Goal: Communication & Community: Answer question/provide support

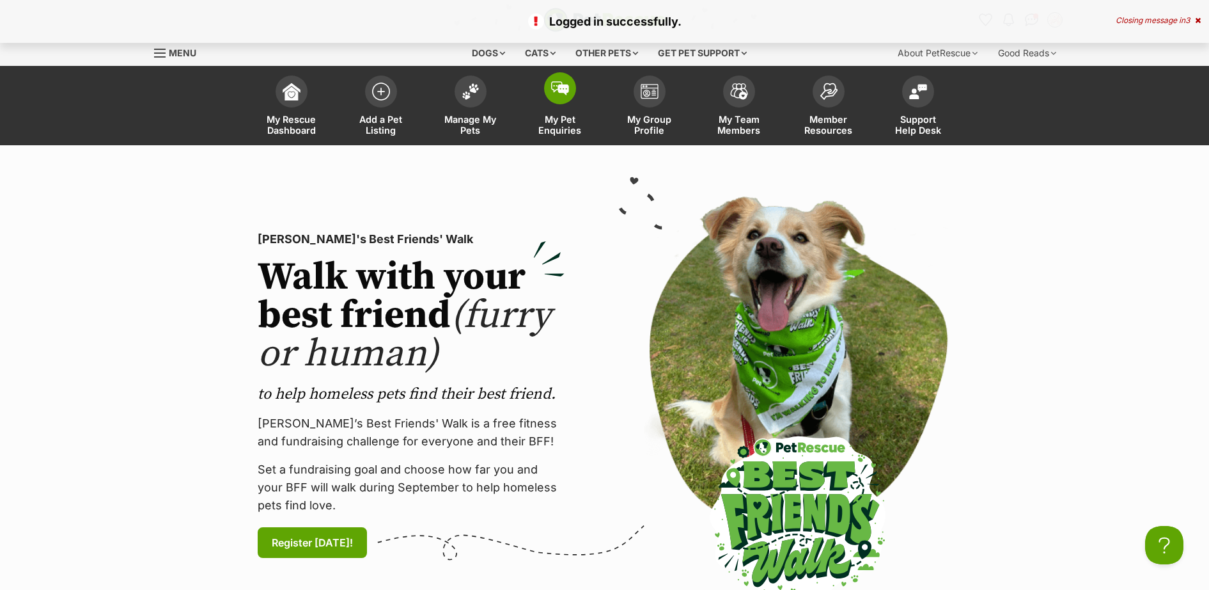
click at [567, 92] on img at bounding box center [560, 88] width 18 height 14
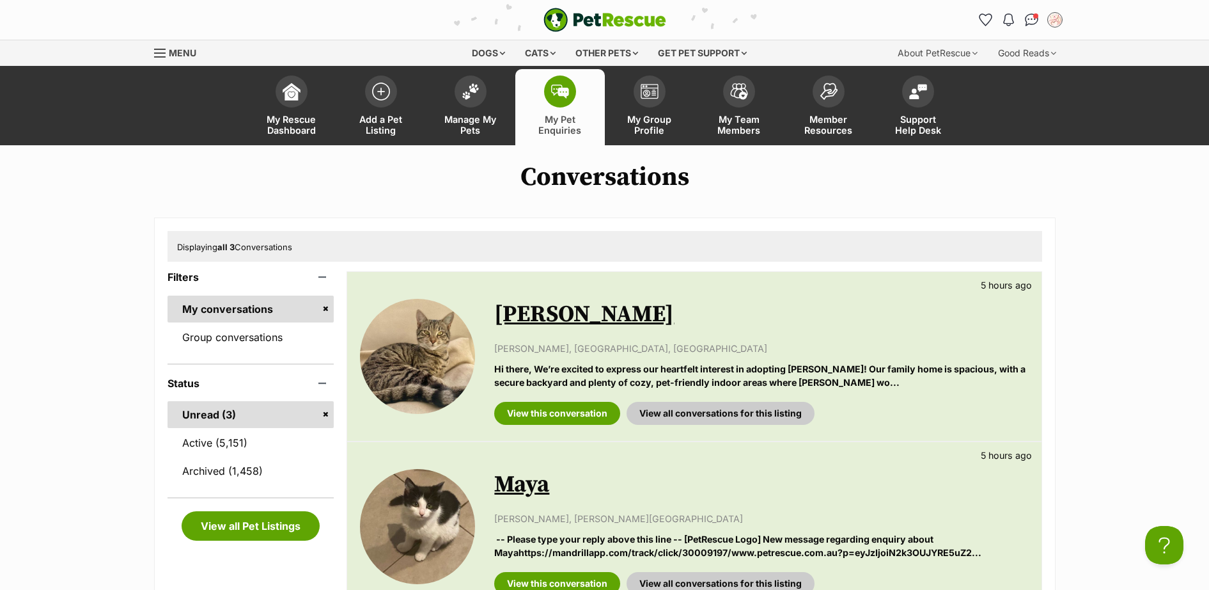
scroll to position [186, 0]
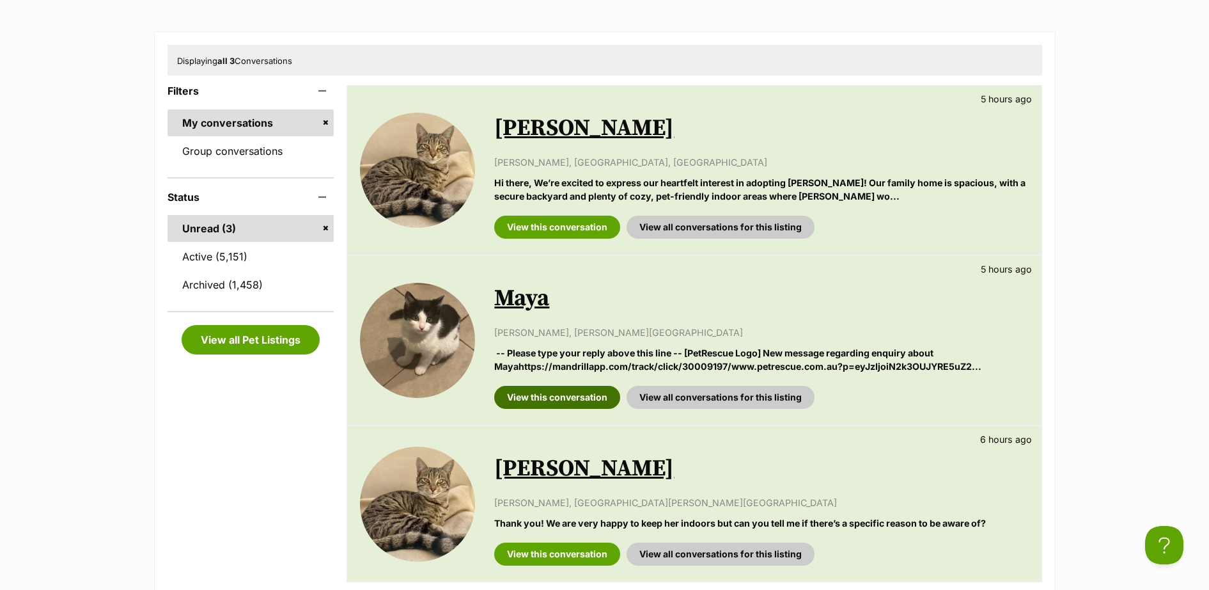
click at [545, 400] on link "View this conversation" at bounding box center [557, 397] width 126 height 23
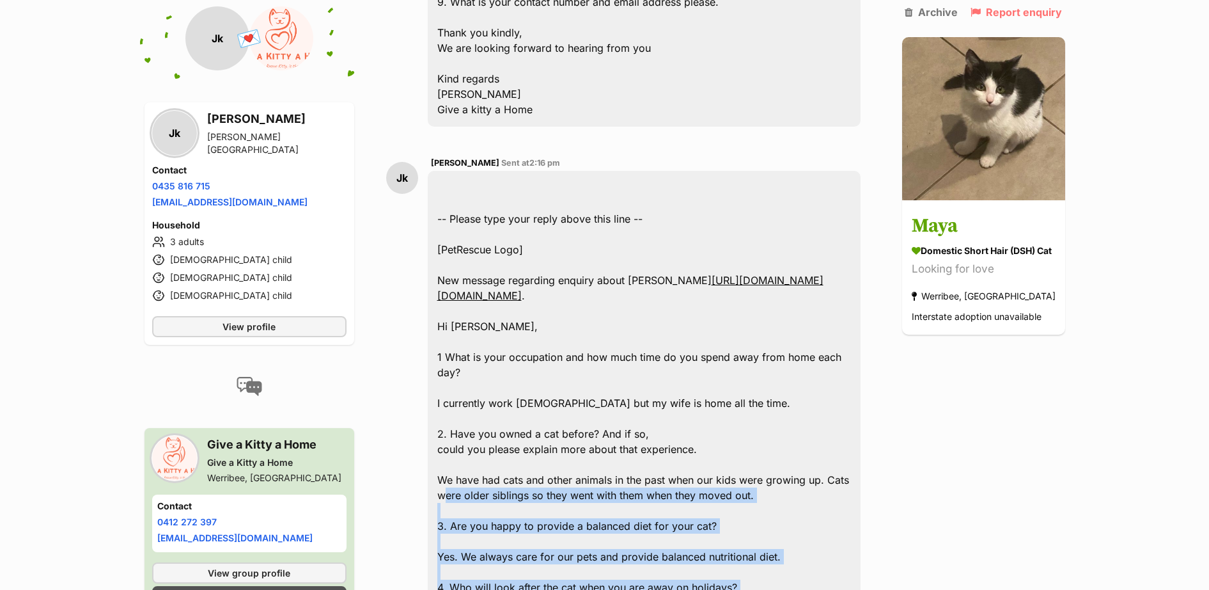
scroll to position [920, 0]
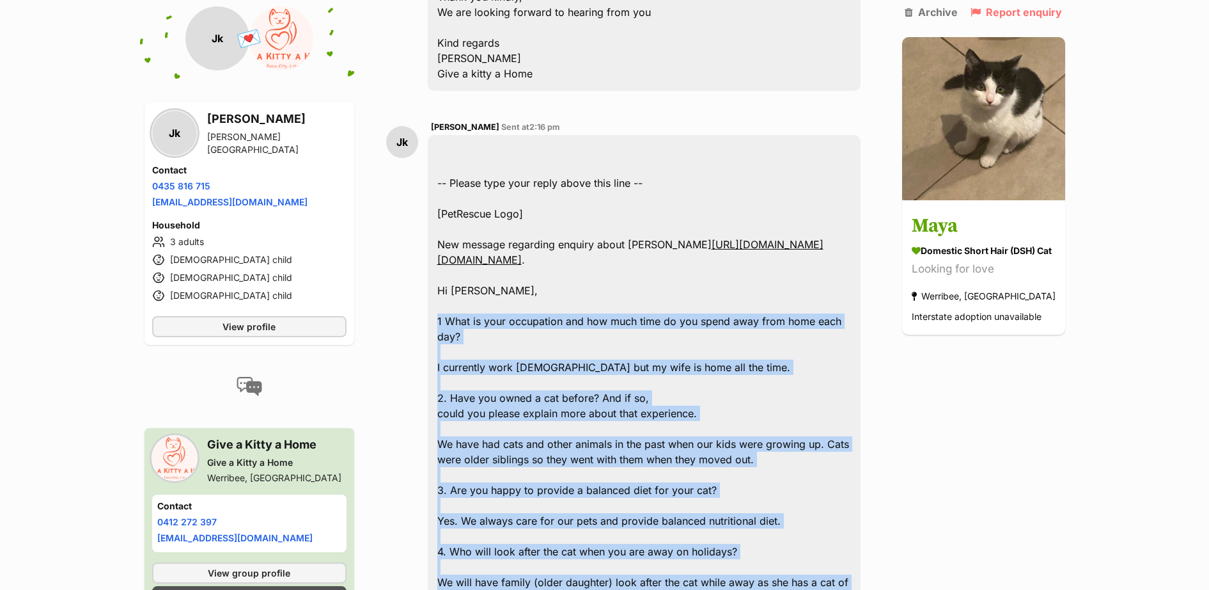
drag, startPoint x: 506, startPoint y: 439, endPoint x: 432, endPoint y: 418, distance: 76.5
drag, startPoint x: 432, startPoint y: 418, endPoint x: 450, endPoint y: 418, distance: 17.3
copy div "1 What is your occupation and how much time do you spend away from home each da…"
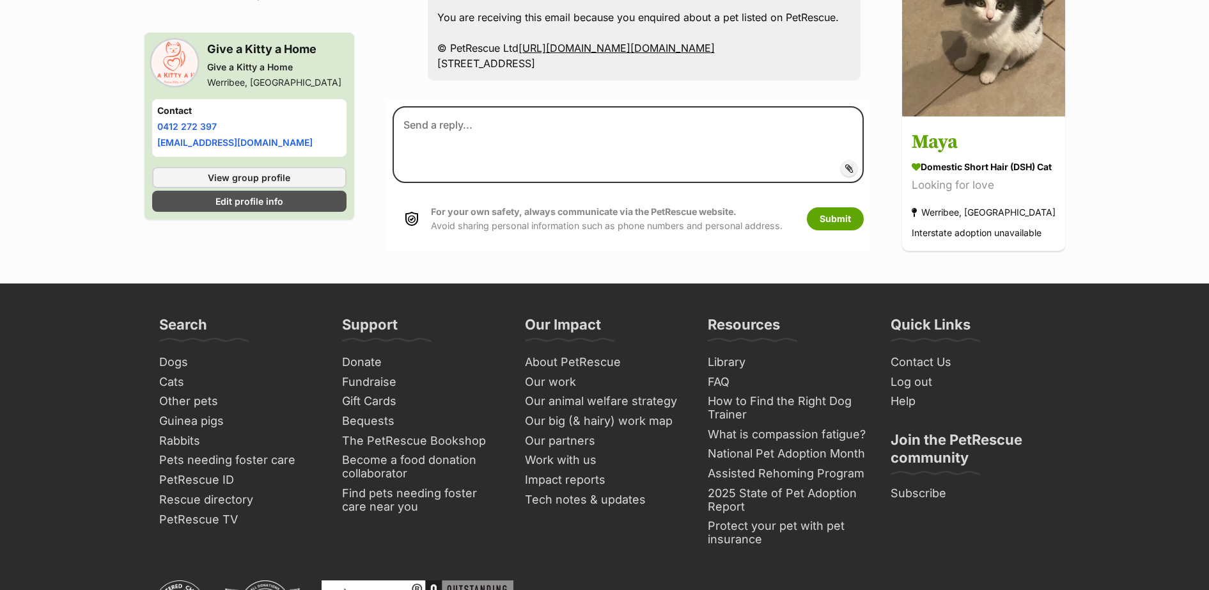
scroll to position [2971, 0]
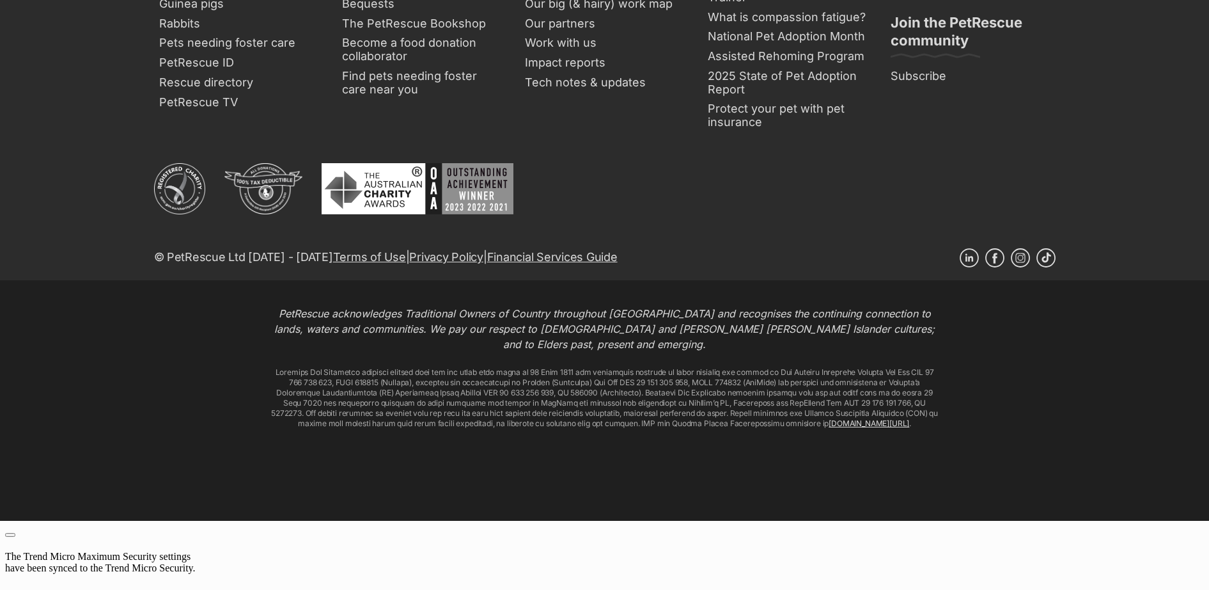
paste textarea "Thank you for answering our questions. I have forwarded your information on to …"
type textarea "Thank you for answering our questions. I have forwarded your information on to …"
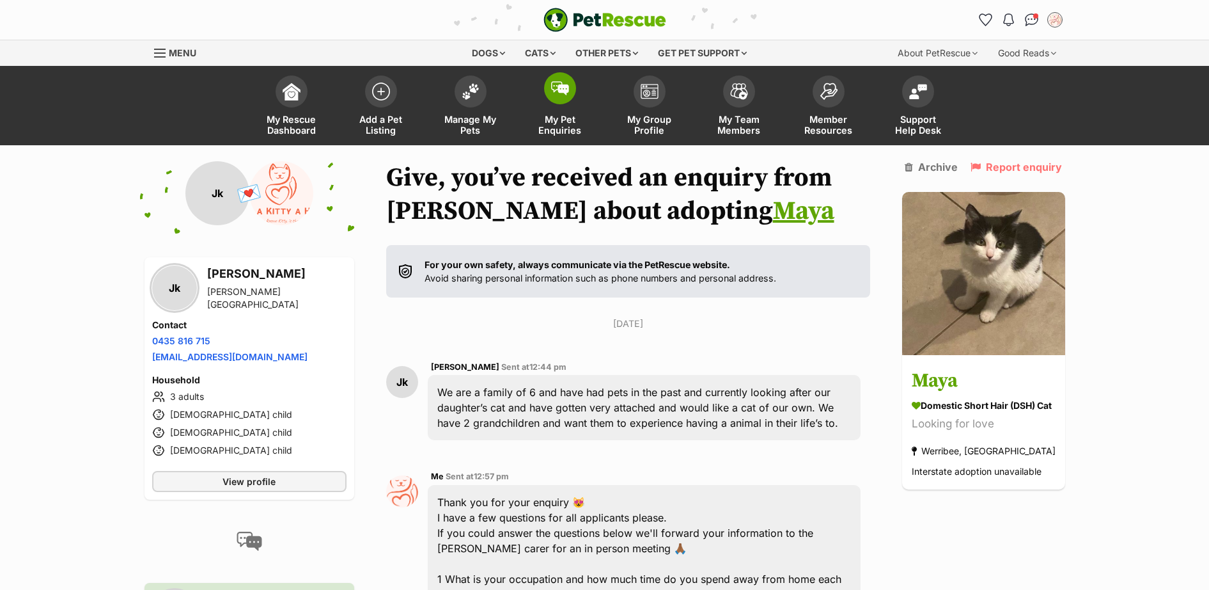
click at [560, 91] on img at bounding box center [560, 88] width 18 height 14
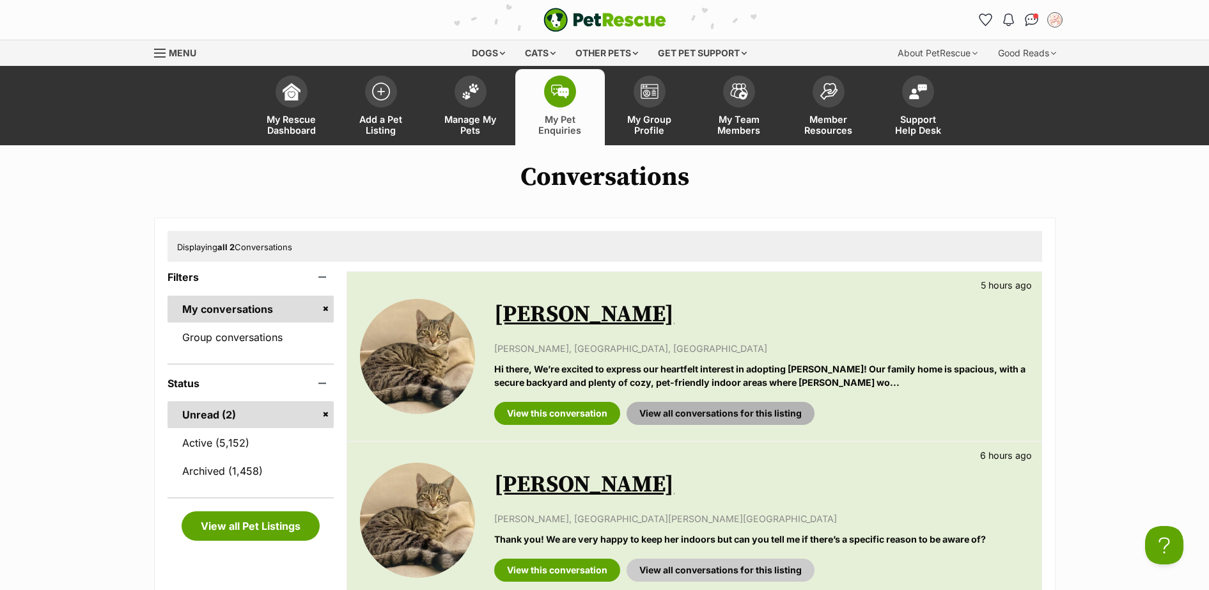
scroll to position [186, 0]
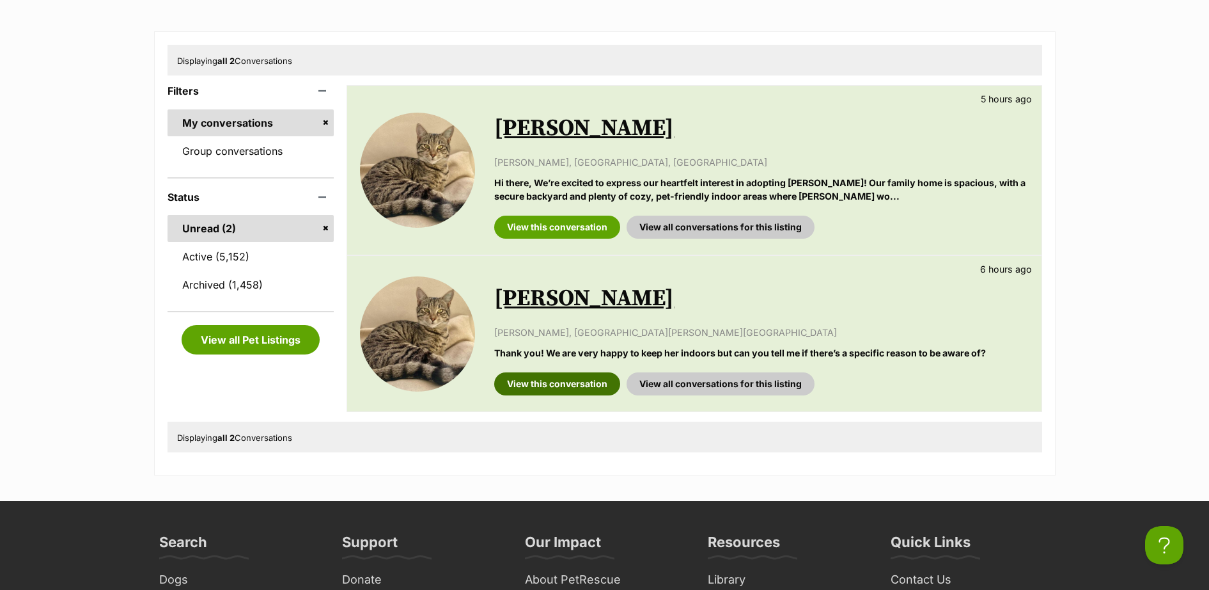
click at [577, 388] on link "View this conversation" at bounding box center [557, 383] width 126 height 23
click at [573, 223] on link "View this conversation" at bounding box center [557, 227] width 126 height 23
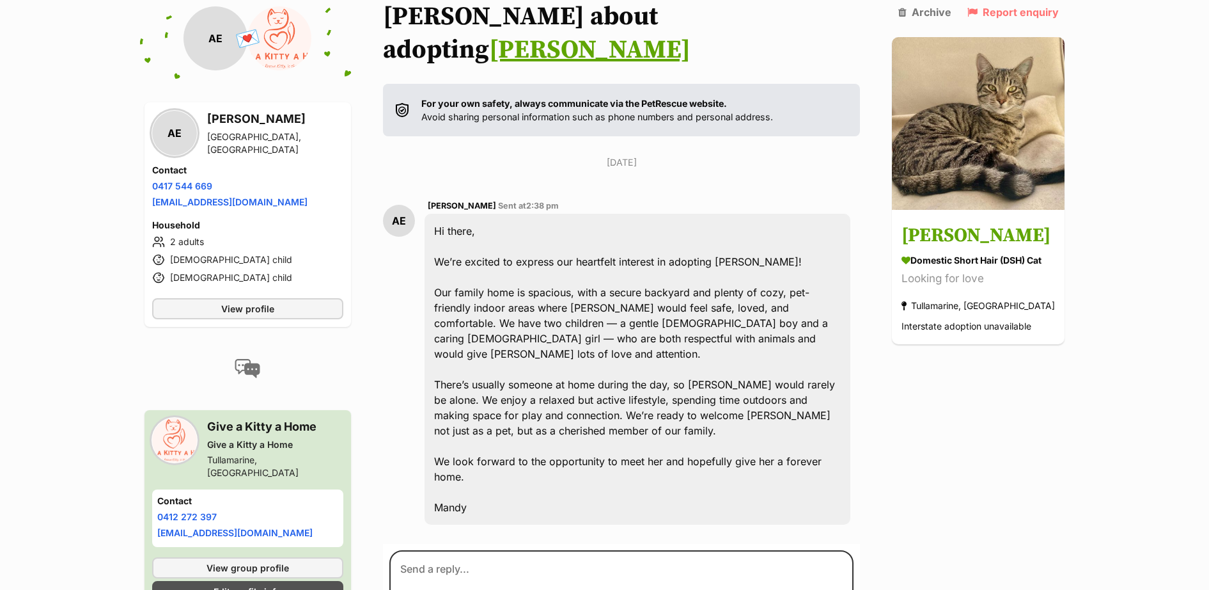
scroll to position [221, 0]
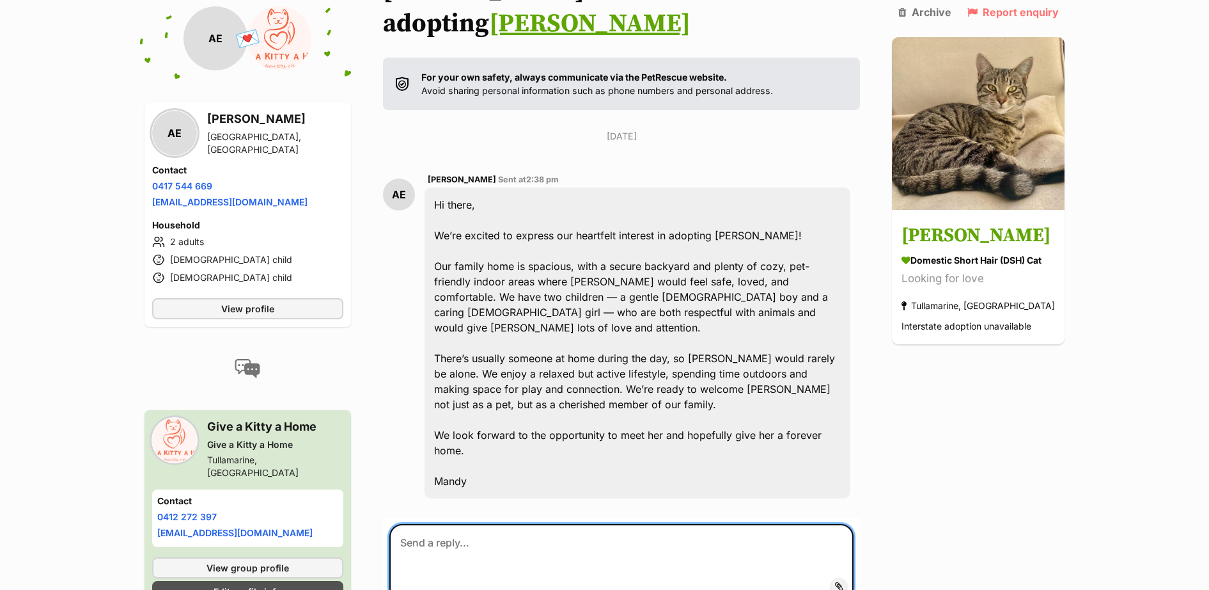
click at [485, 524] on textarea at bounding box center [621, 562] width 465 height 77
paste textarea "Thank you for your enquiry 😻 I have a few questions for all applicants please. …"
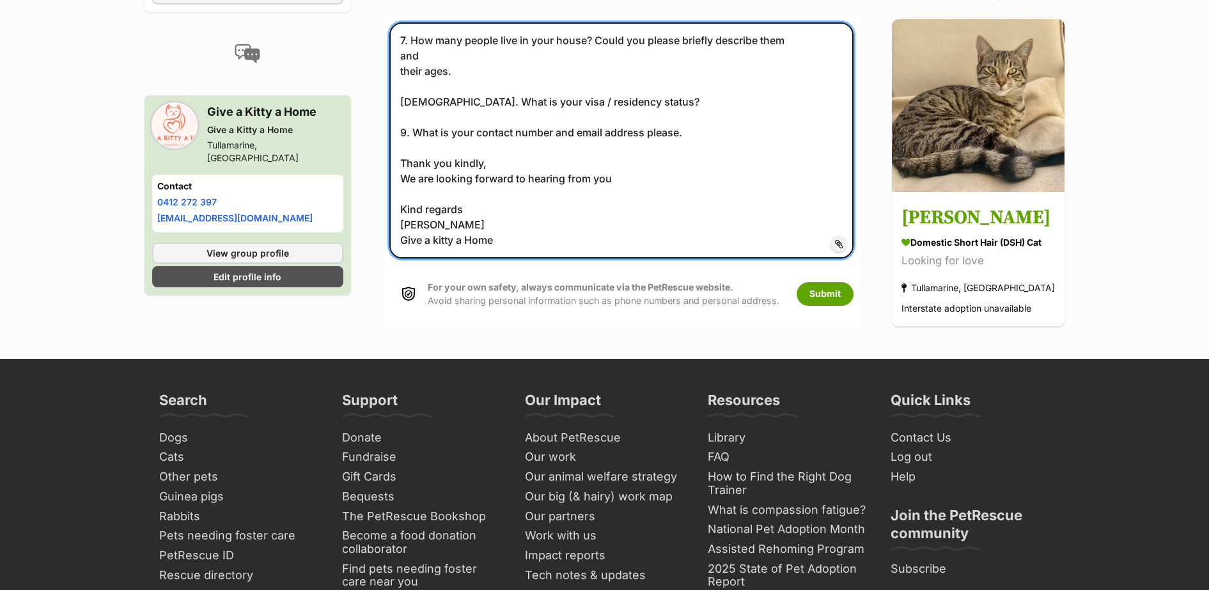
scroll to position [901, 0]
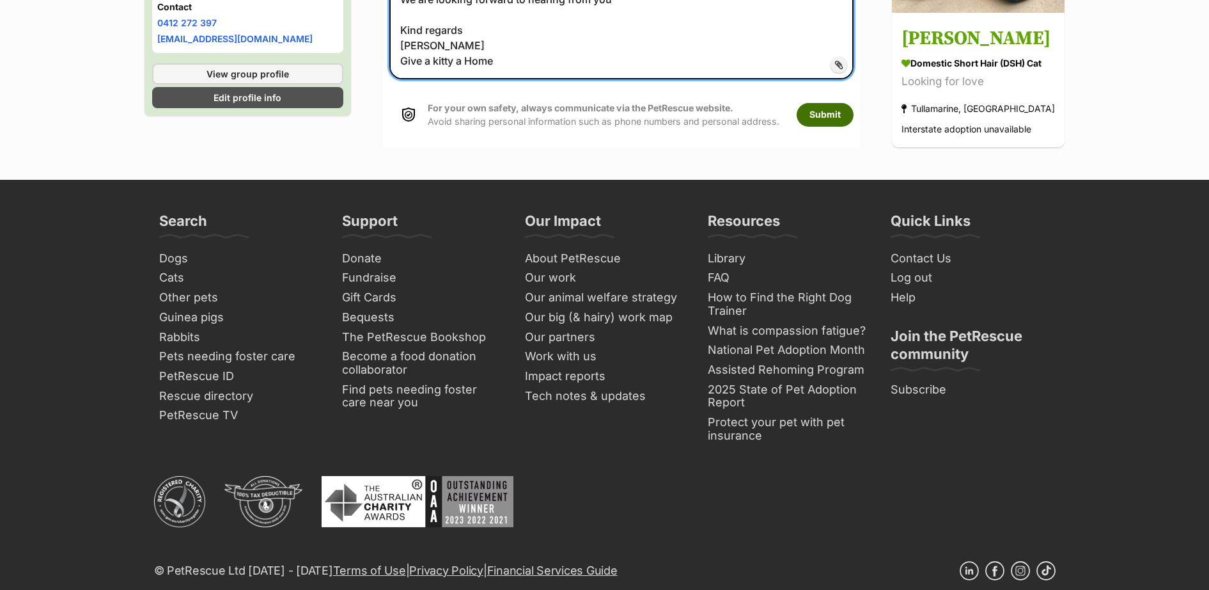
type textarea "Thank you for your enquiry 😻 I have a few questions for all applicants please. …"
click at [824, 103] on button "Submit" at bounding box center [825, 114] width 57 height 23
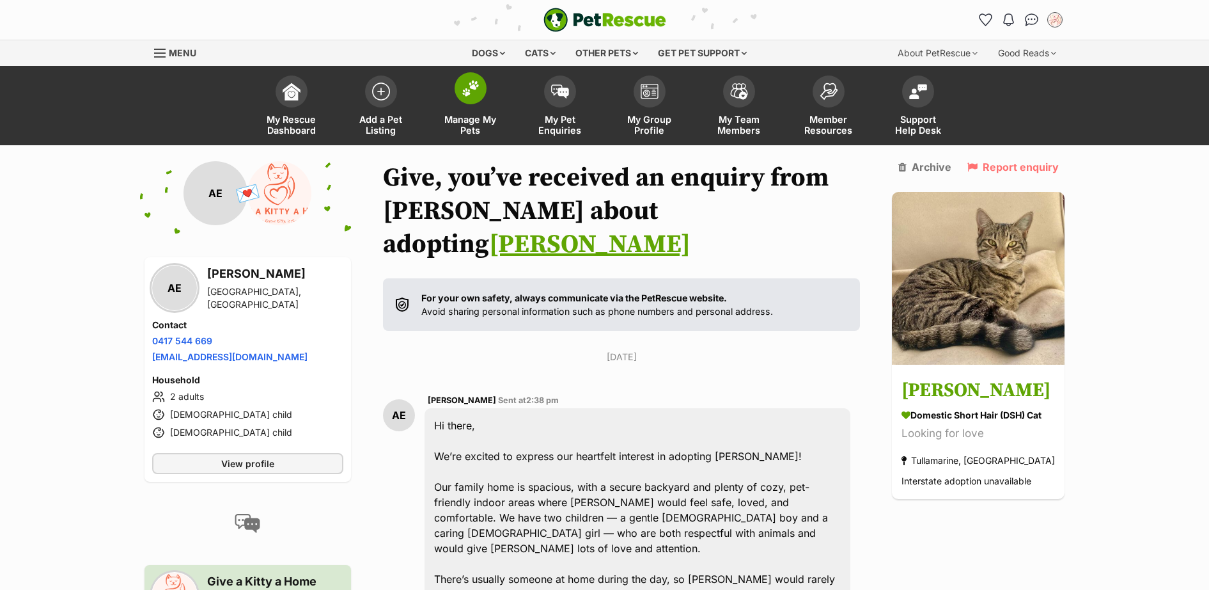
click at [469, 95] on img at bounding box center [471, 88] width 18 height 17
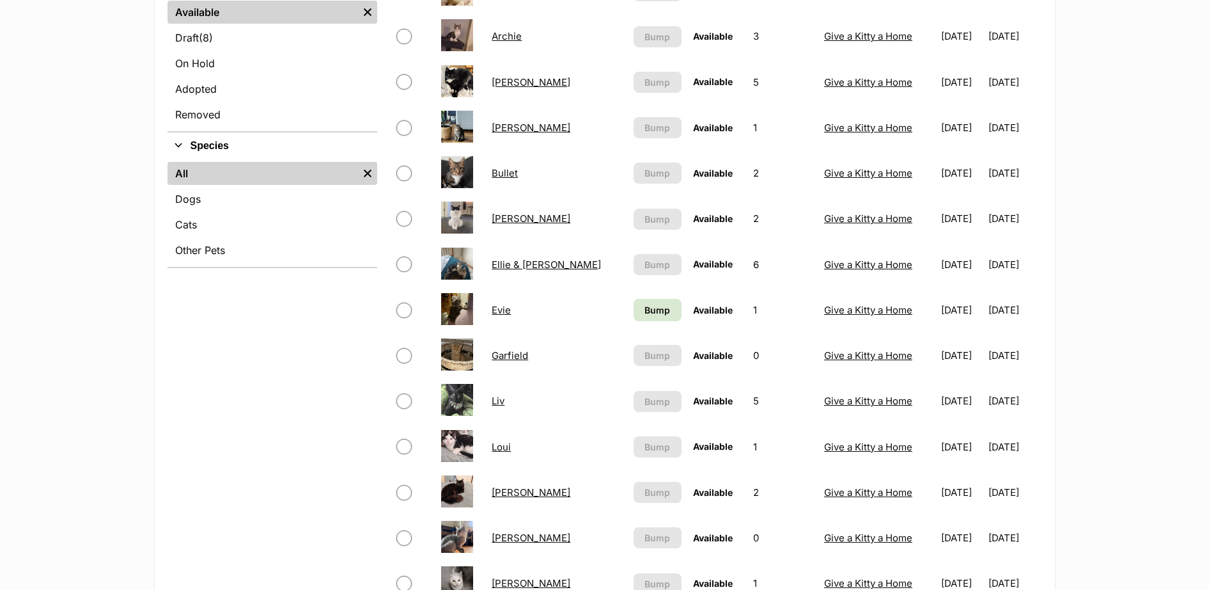
scroll to position [560, 0]
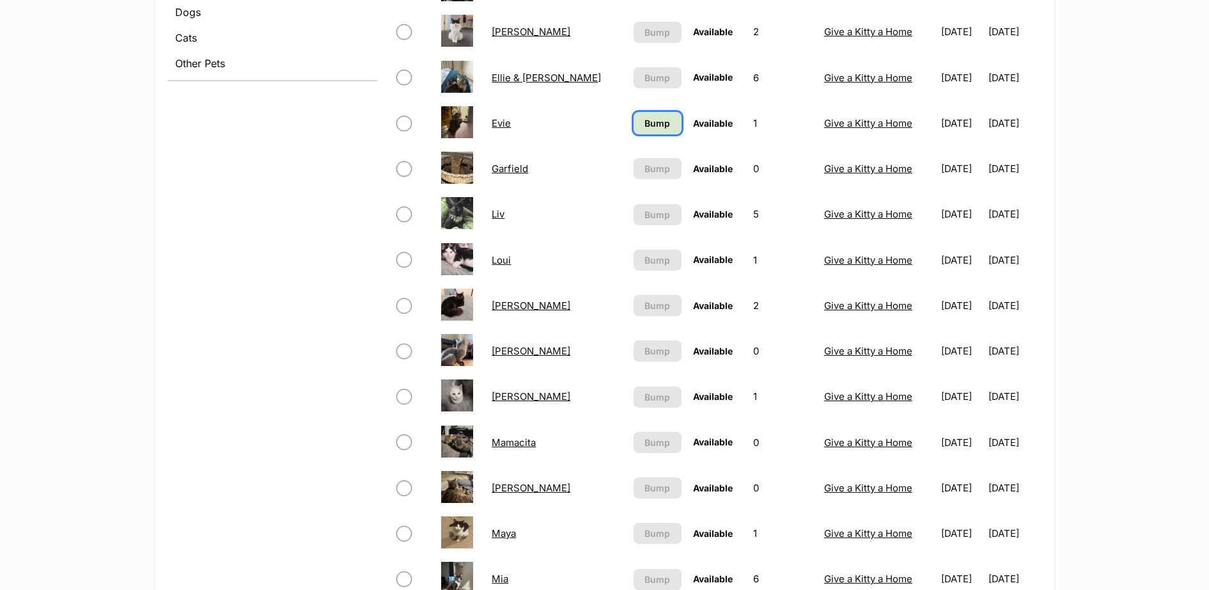
click at [634, 133] on link "Bump" at bounding box center [658, 123] width 49 height 22
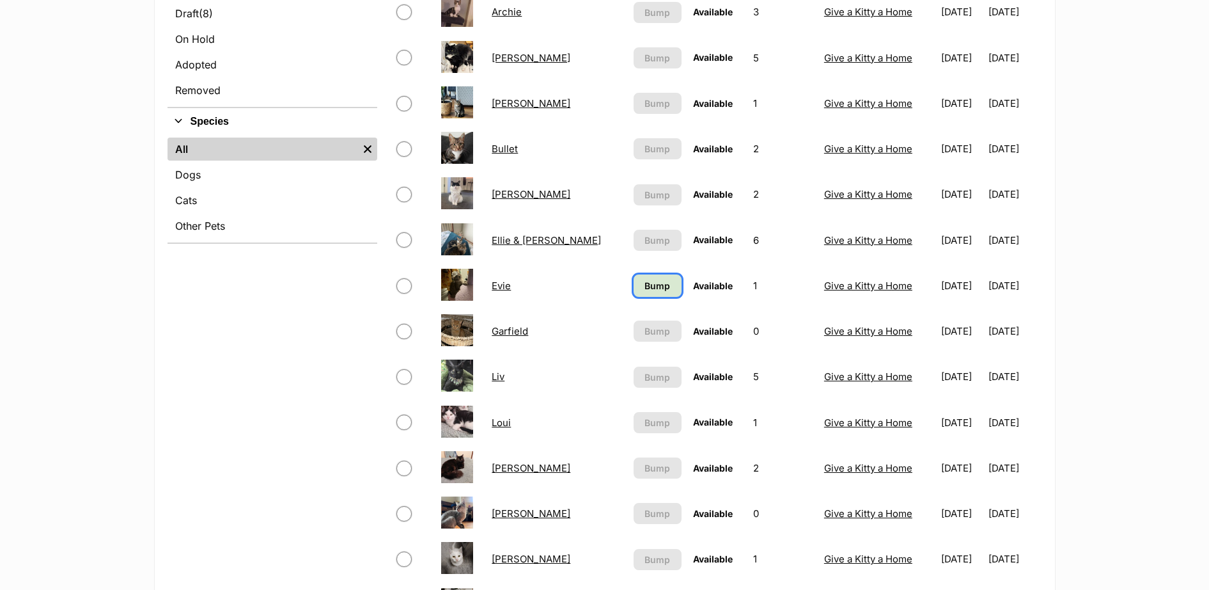
scroll to position [186, 0]
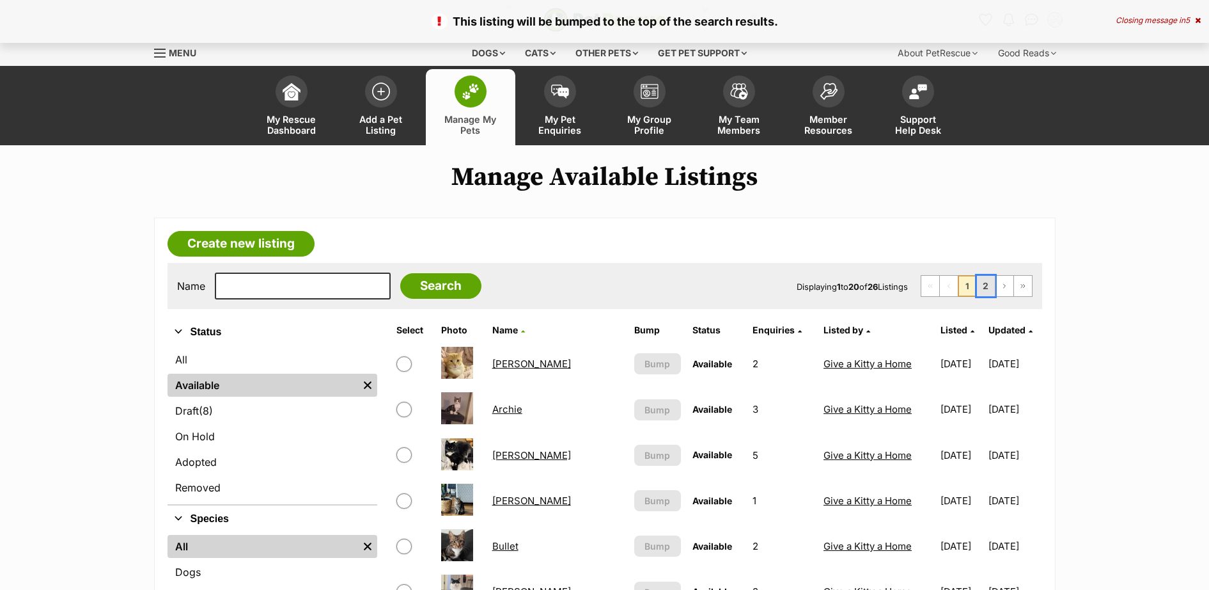
click at [985, 290] on link "2" at bounding box center [986, 286] width 18 height 20
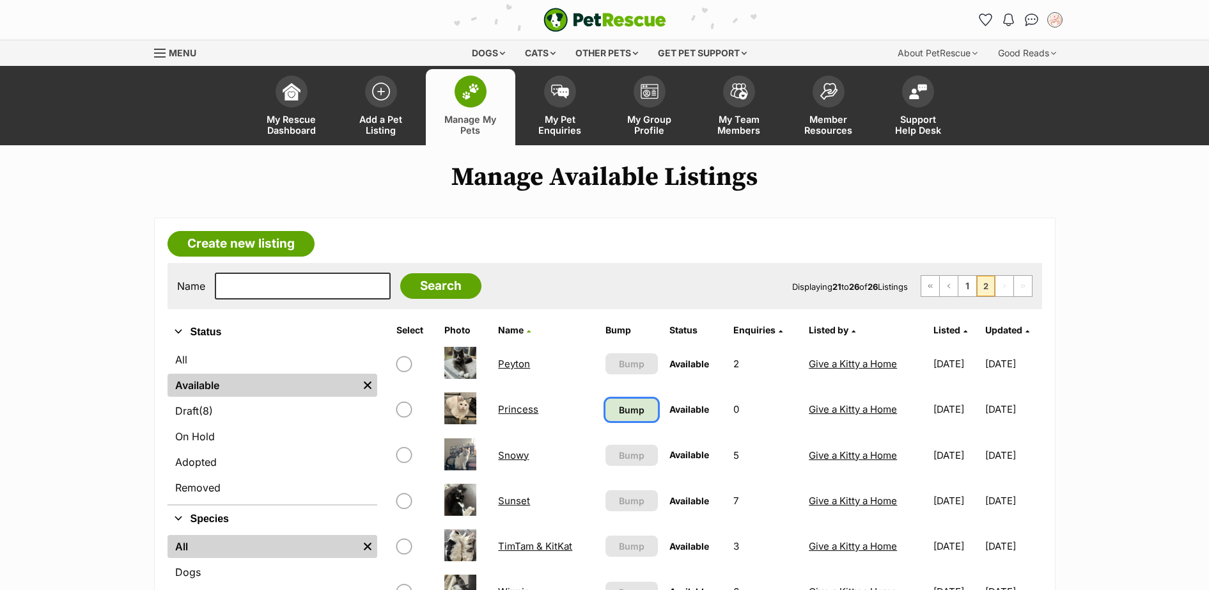
click at [628, 417] on link "Bump" at bounding box center [632, 409] width 52 height 22
